Goal: Task Accomplishment & Management: Use online tool/utility

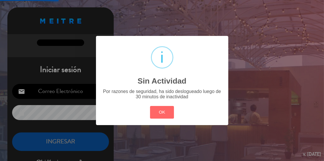
click at [142, 107] on div "? ! i Sin Actividad × Por razones de seguridad, ha sido deslogueado luego de 30…" at bounding box center [162, 80] width 132 height 89
click at [158, 109] on button "OK" at bounding box center [162, 112] width 24 height 13
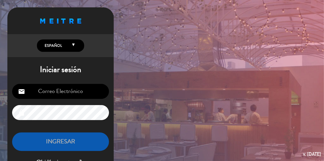
click at [79, 96] on input "email" at bounding box center [60, 91] width 97 height 15
type input "[EMAIL_ADDRESS][DOMAIN_NAME]"
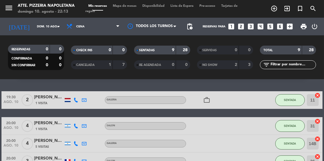
scroll to position [16, 0]
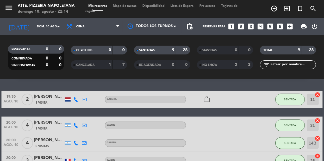
click at [125, 5] on span "Mapa de mesas" at bounding box center [125, 5] width 30 height 3
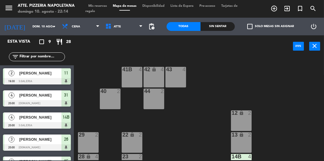
click at [64, 73] on span "11" at bounding box center [66, 73] width 4 height 7
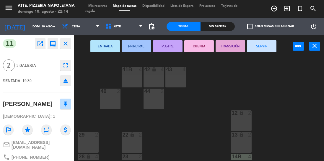
click at [266, 48] on button "SERVIR" at bounding box center [262, 46] width 30 height 12
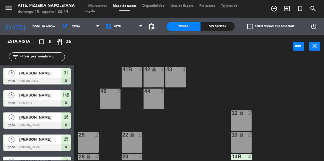
click at [44, 99] on span "[PERSON_NAME]" at bounding box center [40, 95] width 42 height 6
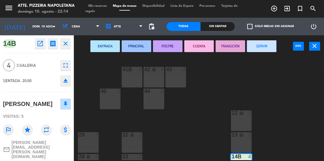
click at [66, 48] on button "close" at bounding box center [65, 43] width 11 height 11
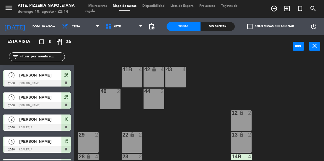
scroll to position [43, 0]
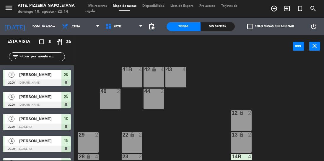
click at [43, 101] on div "[PERSON_NAME]" at bounding box center [40, 97] width 43 height 10
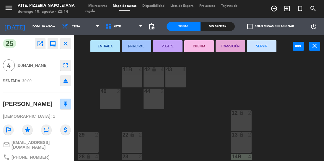
click at [264, 50] on button "SERVIR" at bounding box center [262, 46] width 30 height 12
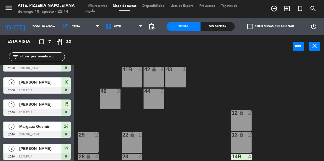
scroll to position [59, 0]
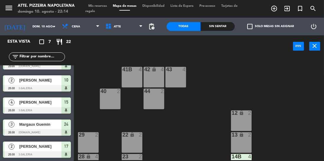
click at [55, 109] on div at bounding box center [37, 110] width 68 height 6
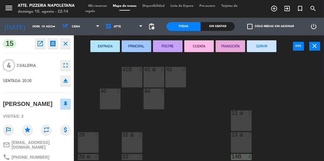
click at [265, 51] on button "SERVIR" at bounding box center [262, 46] width 30 height 12
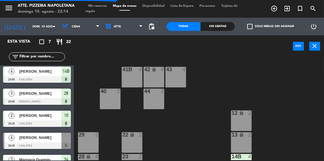
scroll to position [26, 0]
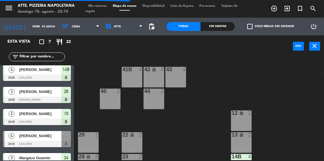
click at [57, 120] on div at bounding box center [37, 122] width 68 height 6
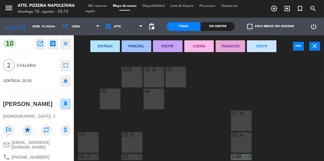
click at [264, 47] on button "SERVIR" at bounding box center [262, 46] width 30 height 12
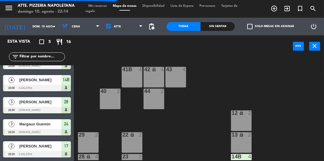
scroll to position [15, 0]
click at [57, 154] on div at bounding box center [37, 154] width 68 height 6
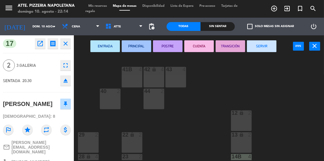
click at [257, 48] on button "SERVIR" at bounding box center [262, 46] width 30 height 12
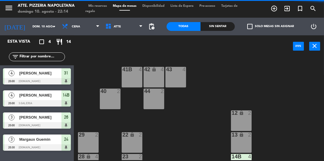
scroll to position [0, 0]
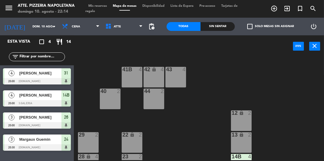
click at [67, 96] on span "14B" at bounding box center [66, 95] width 7 height 7
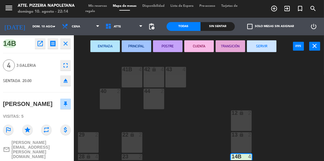
click at [167, 45] on button "POSTRE" at bounding box center [168, 46] width 30 height 12
